Goal: Download file/media

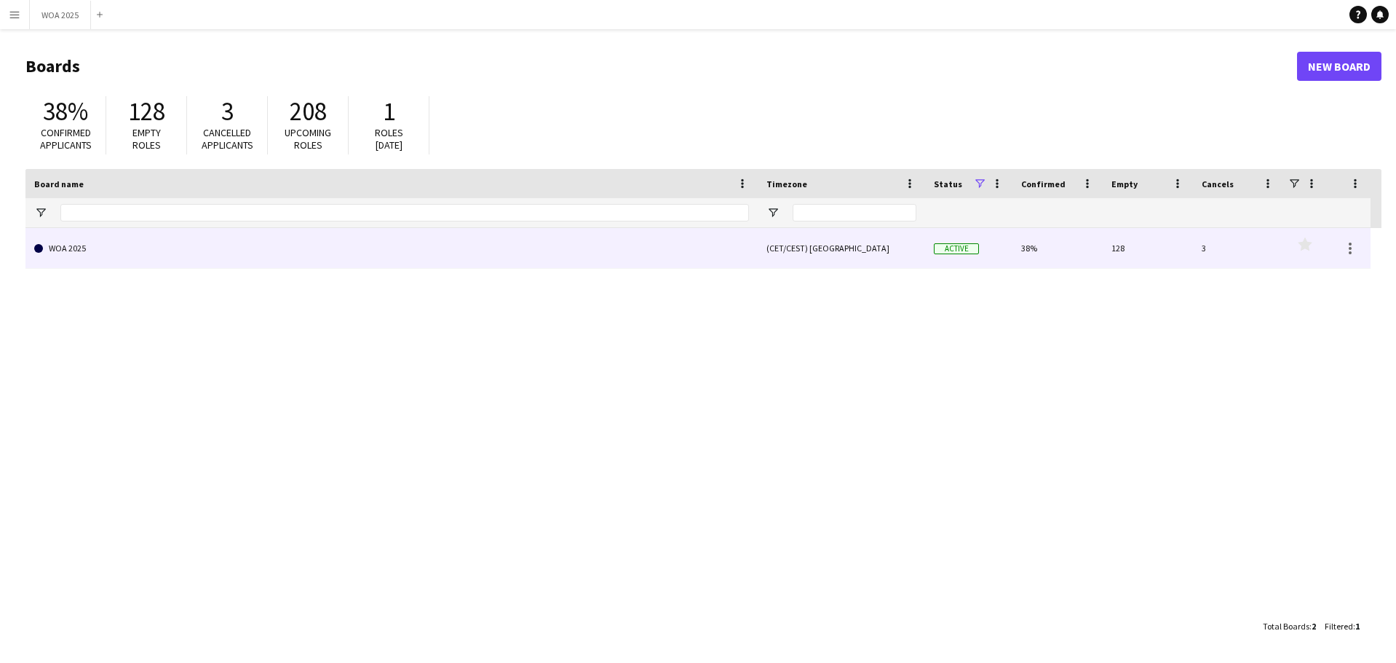
click at [402, 261] on link "WOA 2025" at bounding box center [391, 248] width 715 height 41
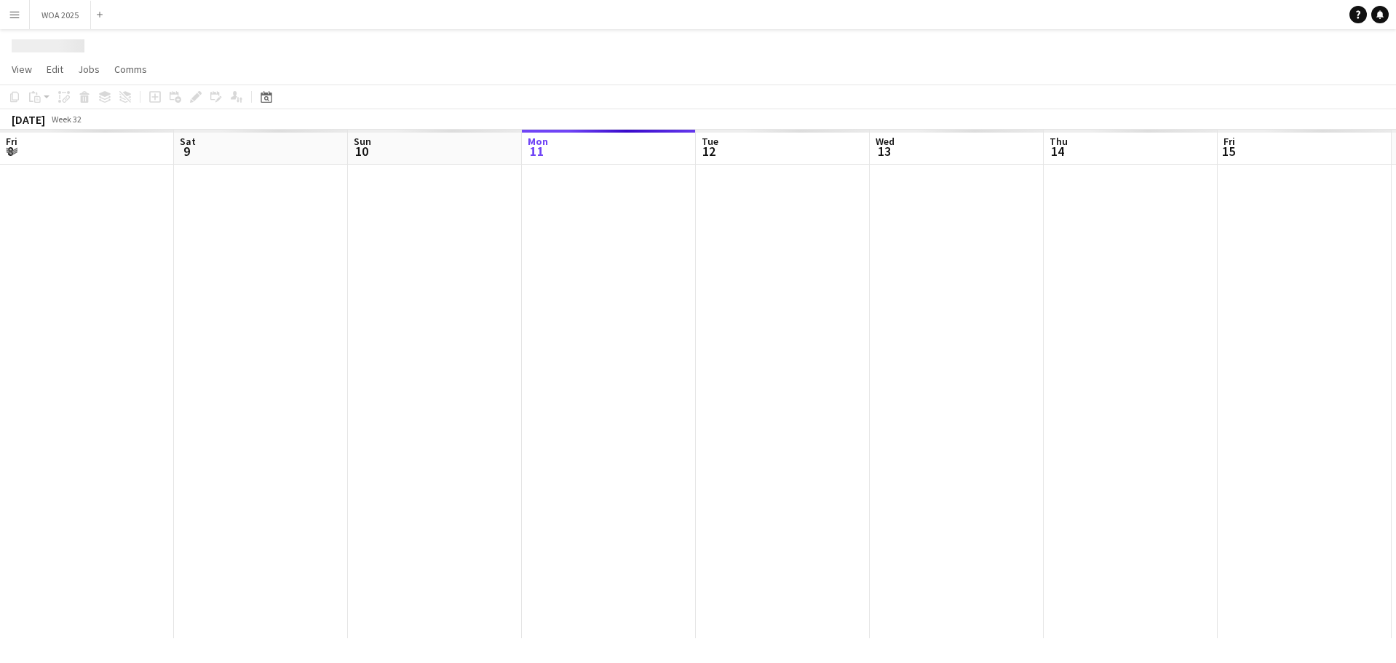
scroll to position [0, 348]
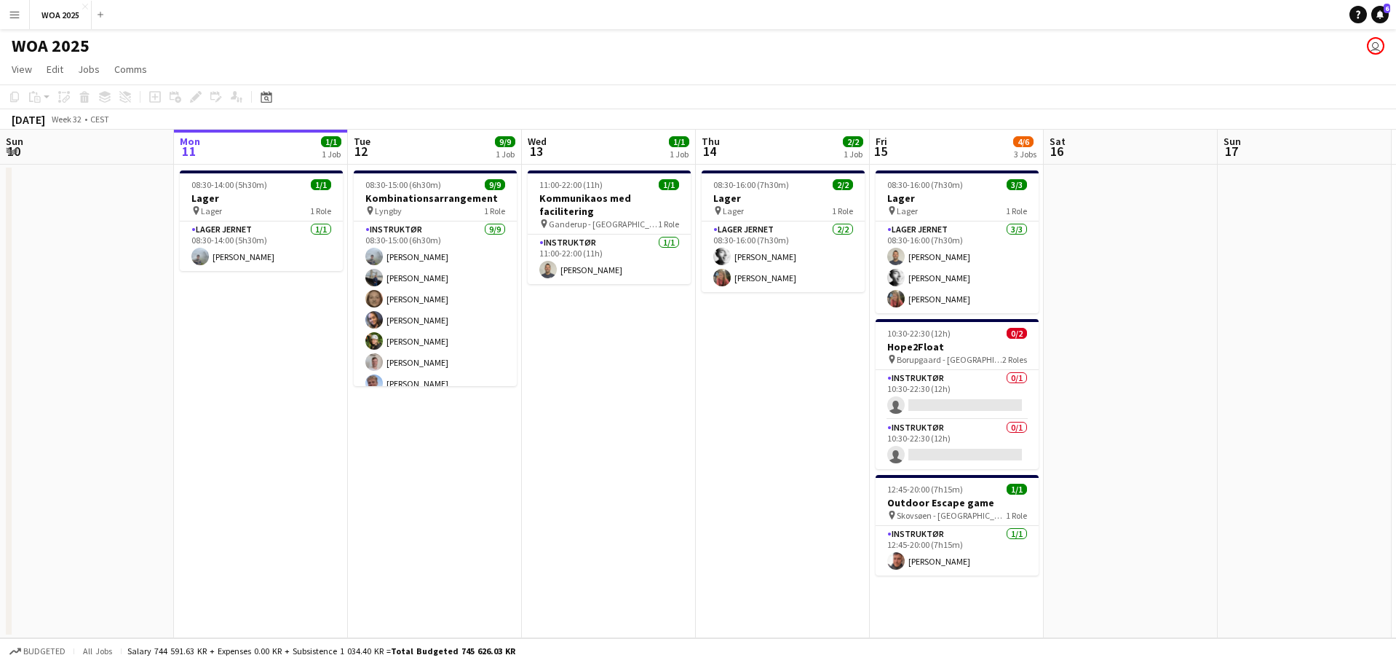
click at [1390, 19] on div "Help Notifications 6" at bounding box center [1373, 14] width 47 height 17
click at [1385, 18] on link "Notifications 6" at bounding box center [1380, 14] width 17 height 17
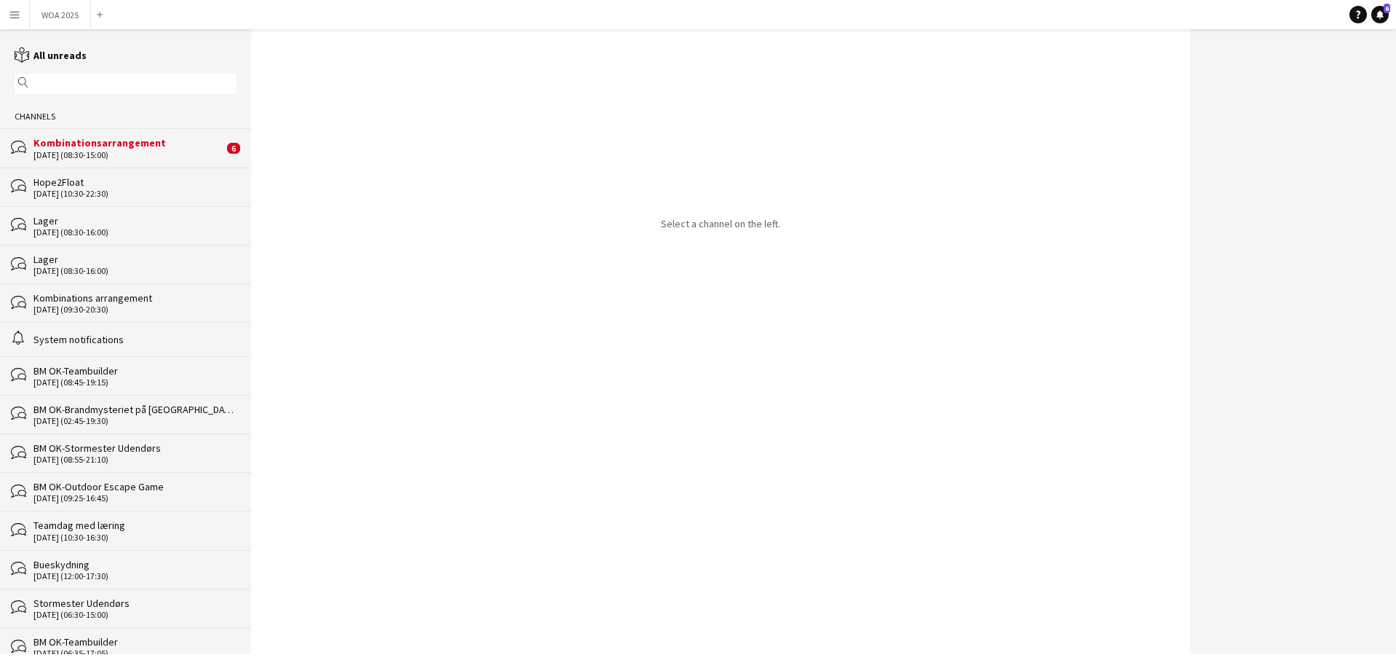
click at [156, 146] on div "Kombinationsarrangement" at bounding box center [128, 142] width 190 height 13
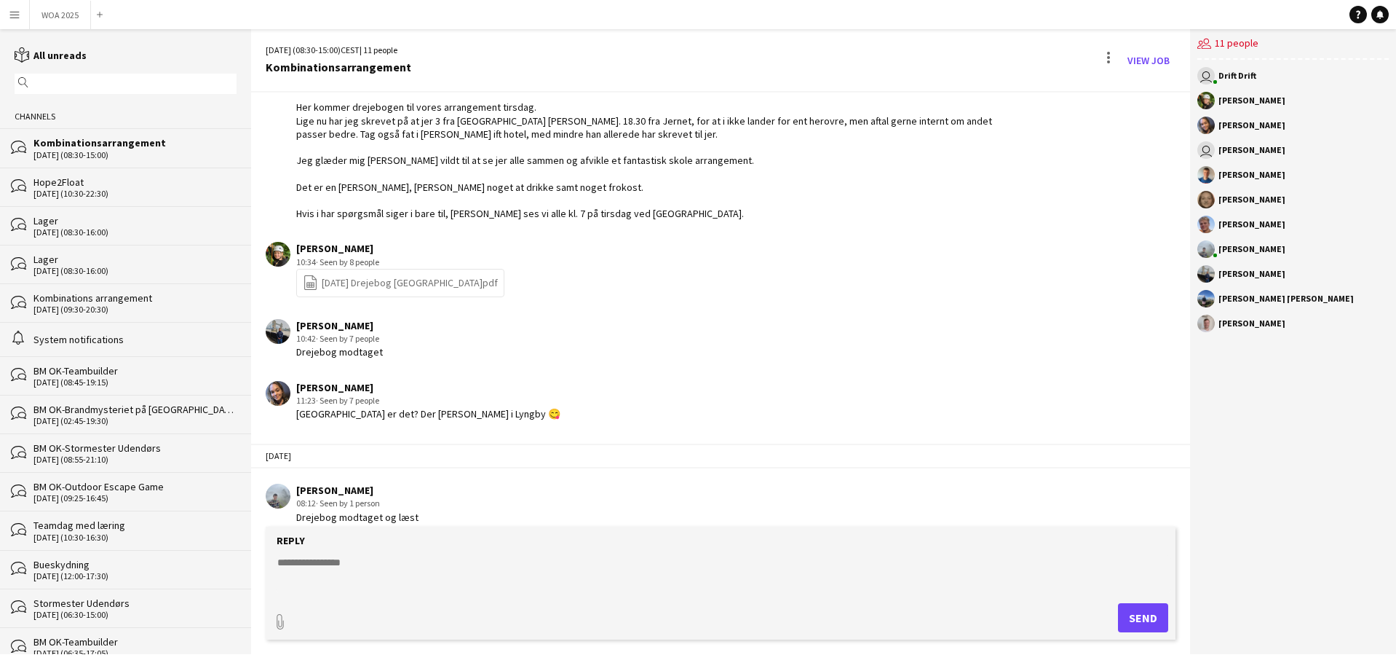
scroll to position [481, 0]
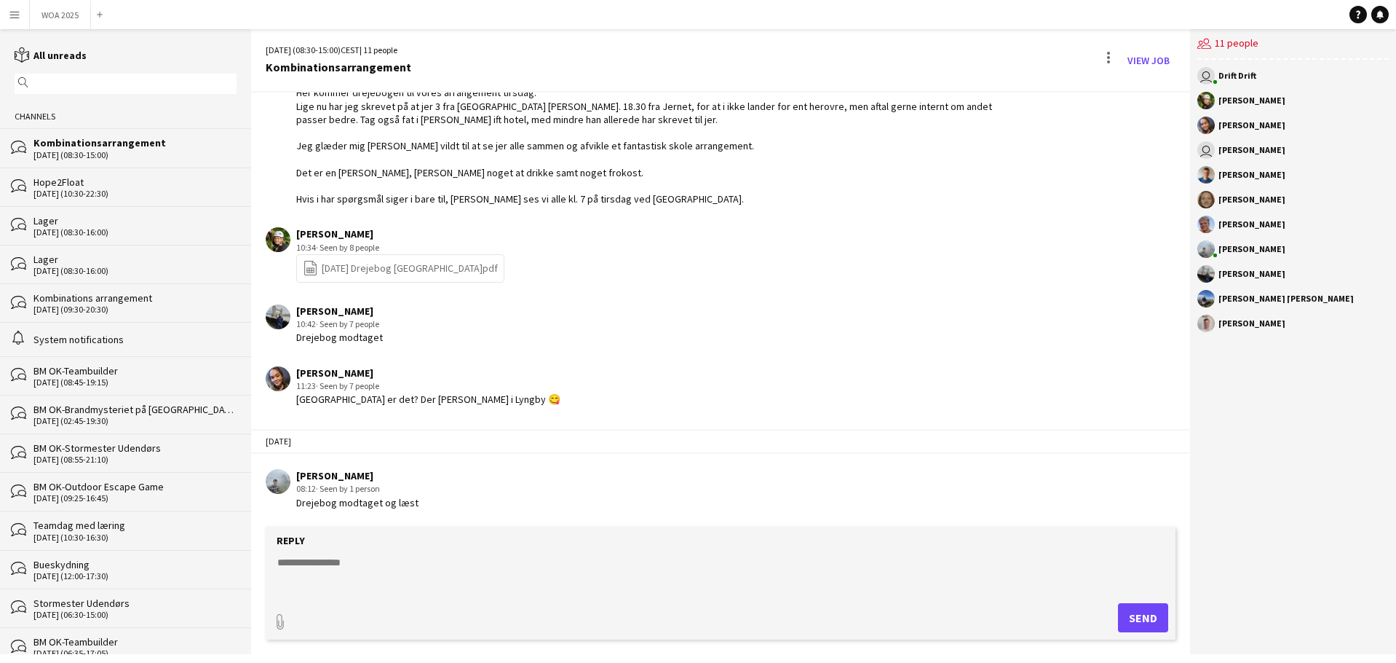
click at [462, 270] on link "file-spreadsheet [DATE] [GEOGRAPHIC_DATA]pdf" at bounding box center [400, 268] width 195 height 17
click at [64, 12] on button "WOA 2025 Close" at bounding box center [60, 15] width 61 height 28
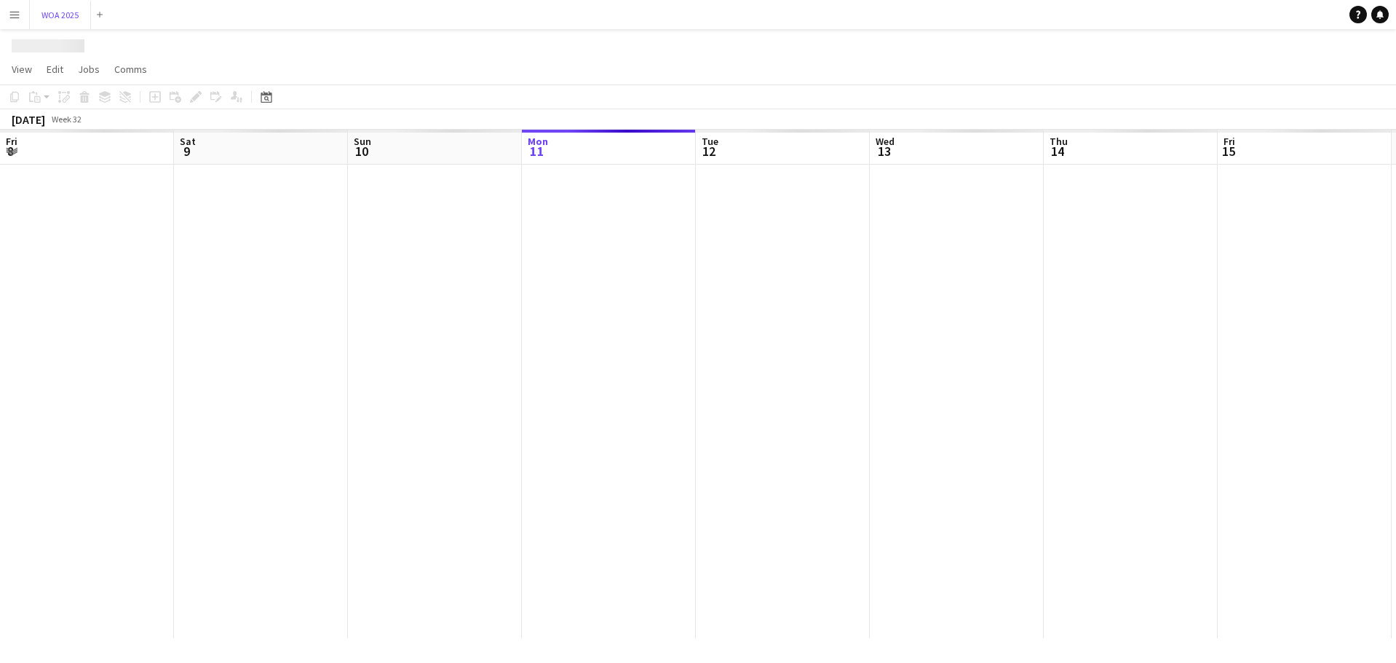
scroll to position [0, 348]
